Goal: Complete application form

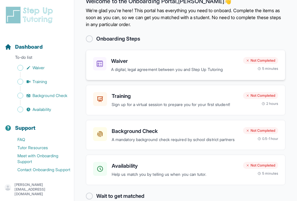
scroll to position [14, 0]
click at [255, 61] on div "Not Completed" at bounding box center [260, 60] width 35 height 7
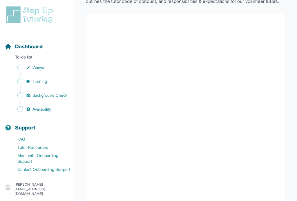
scroll to position [50, 0]
click at [40, 109] on span "Availability" at bounding box center [41, 110] width 19 height 6
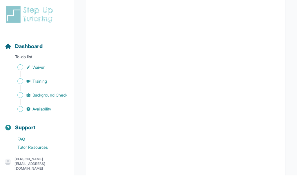
scroll to position [161, 0]
